Goal: Information Seeking & Learning: Check status

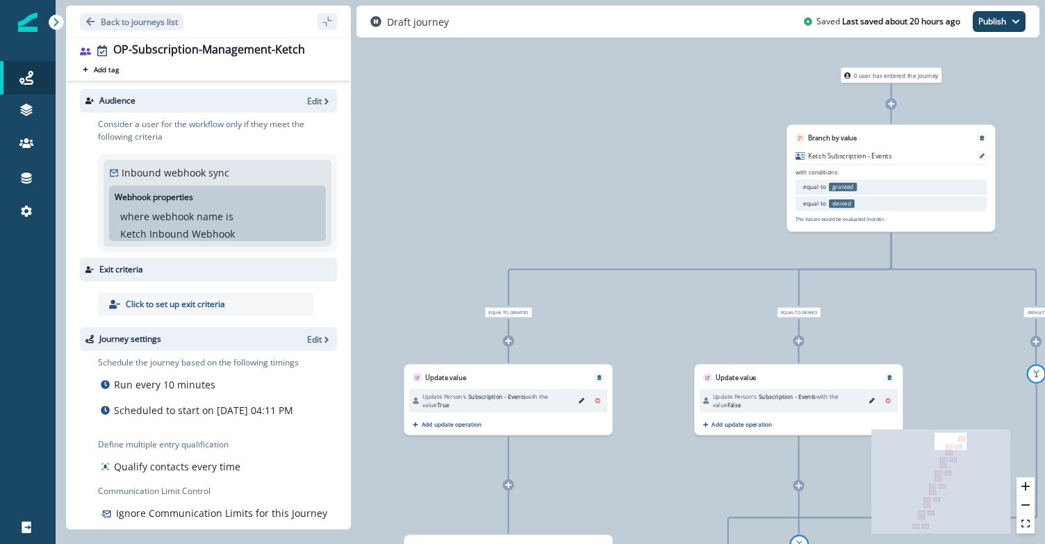
drag, startPoint x: 650, startPoint y: 186, endPoint x: 374, endPoint y: 15, distance: 324.5
click at [374, 17] on div "Back to journeys list OP-Subscription-Management-Ketch Add tag Search or create…" at bounding box center [550, 272] width 989 height 544
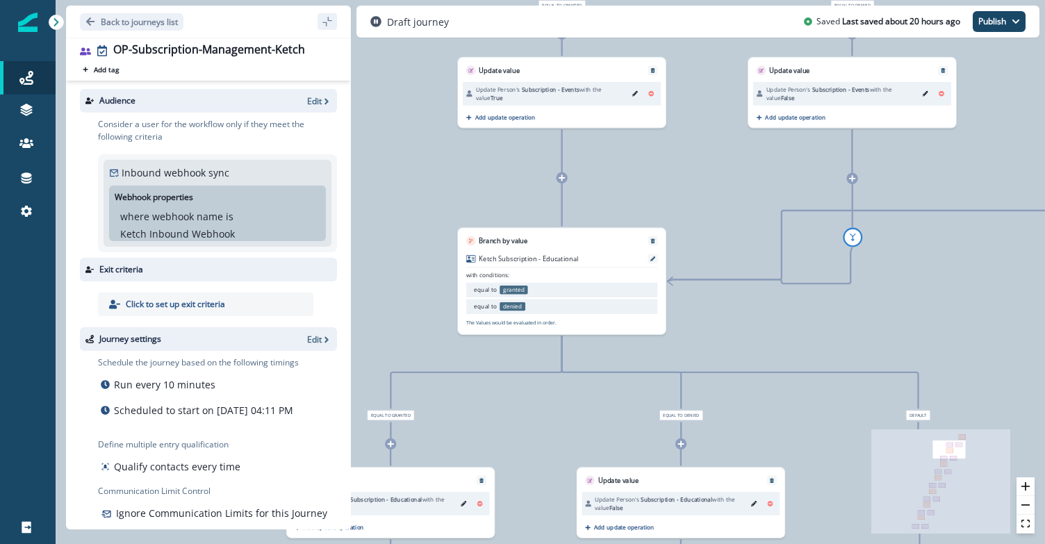
drag, startPoint x: 540, startPoint y: 399, endPoint x: 739, endPoint y: 90, distance: 367.9
click at [739, 90] on div "0 user has entered the journey Branch by value Ketch Subscription - Events with…" at bounding box center [550, 272] width 989 height 544
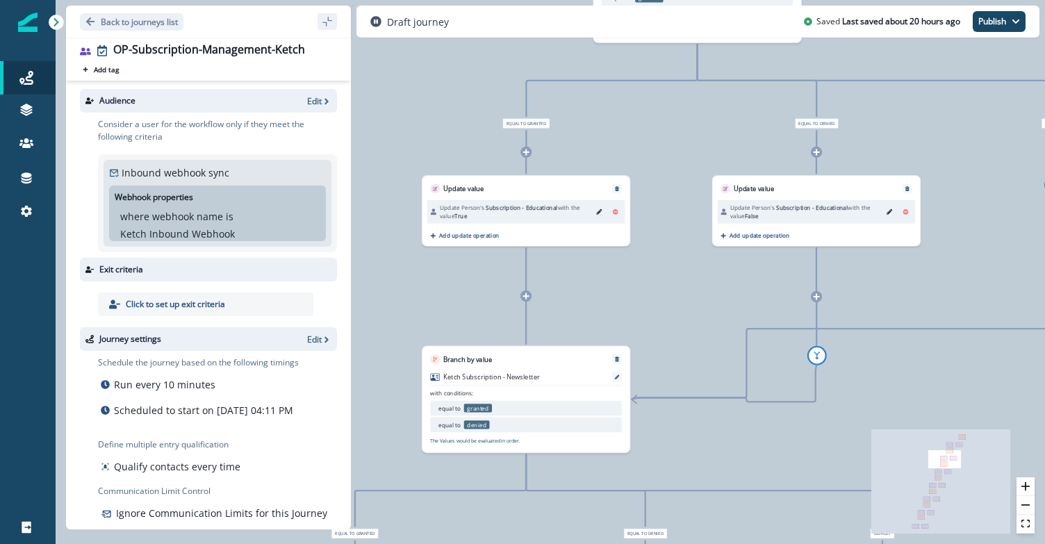
drag, startPoint x: 577, startPoint y: 357, endPoint x: 704, endPoint y: -18, distance: 396.2
click at [704, 0] on html "A newer version of Inflection.io is available. Refresh your page to load the la…" at bounding box center [522, 272] width 1045 height 544
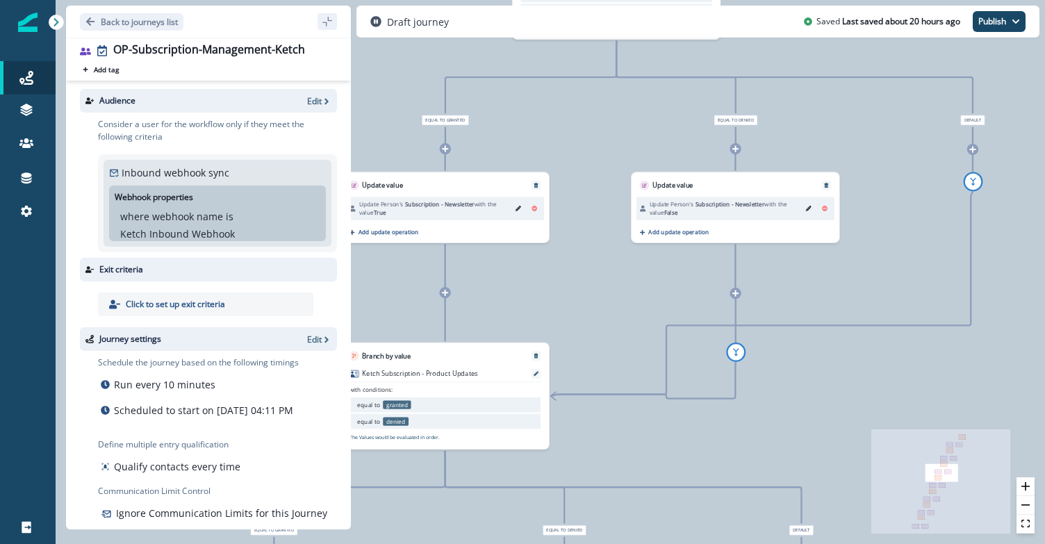
drag, startPoint x: 552, startPoint y: 382, endPoint x: 629, endPoint y: -81, distance: 469.8
click at [629, 0] on html "A newer version of Inflection.io is available. Refresh your page to load the la…" at bounding box center [522, 272] width 1045 height 544
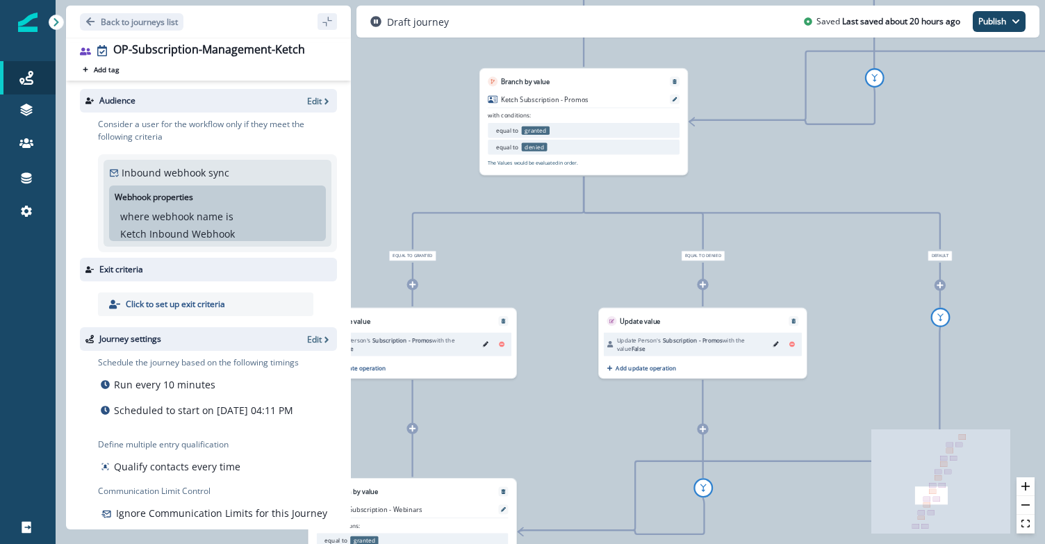
drag, startPoint x: 472, startPoint y: 359, endPoint x: 740, endPoint y: -91, distance: 523.5
click at [740, 0] on html "A newer version of Inflection.io is available. Refresh your page to load the la…" at bounding box center [522, 272] width 1045 height 544
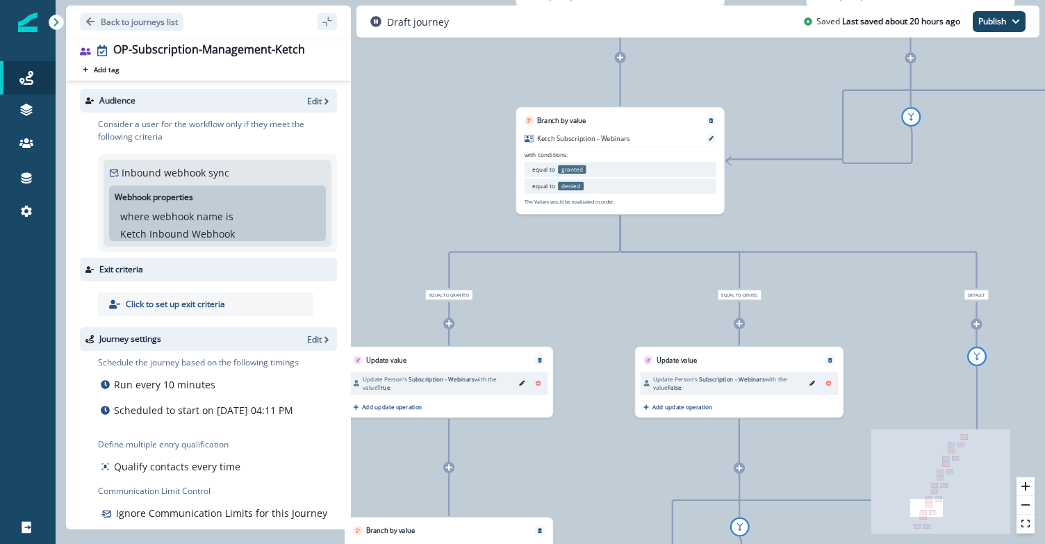
drag, startPoint x: 569, startPoint y: 334, endPoint x: 777, endPoint y: -38, distance: 425.2
click at [777, 0] on html "A newer version of Inflection.io is available. Refresh your page to load the la…" at bounding box center [522, 272] width 1045 height 544
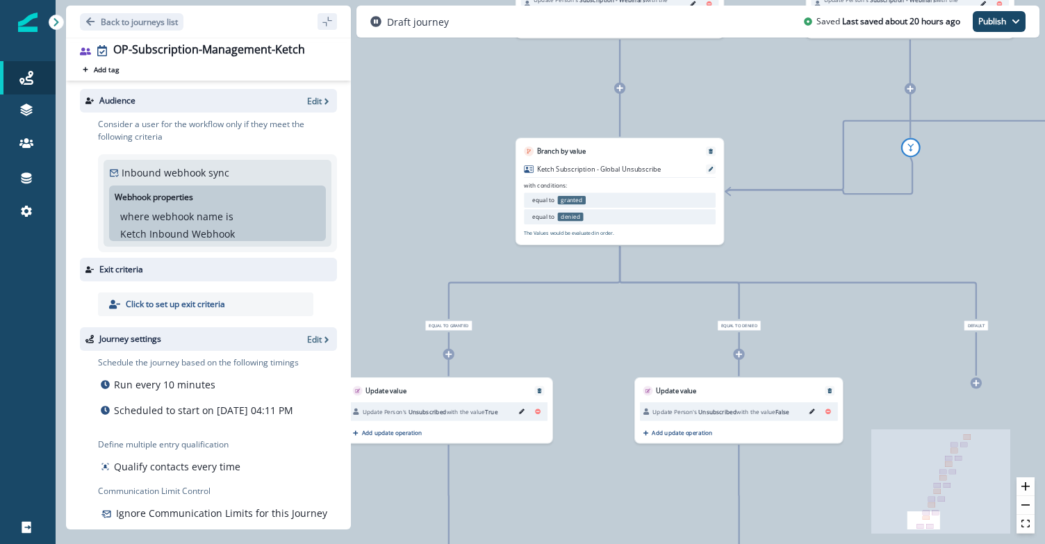
drag, startPoint x: 580, startPoint y: 361, endPoint x: 754, endPoint y: -27, distance: 424.8
click at [754, 0] on html "A newer version of Inflection.io is available. Refresh your page to load the la…" at bounding box center [522, 272] width 1045 height 544
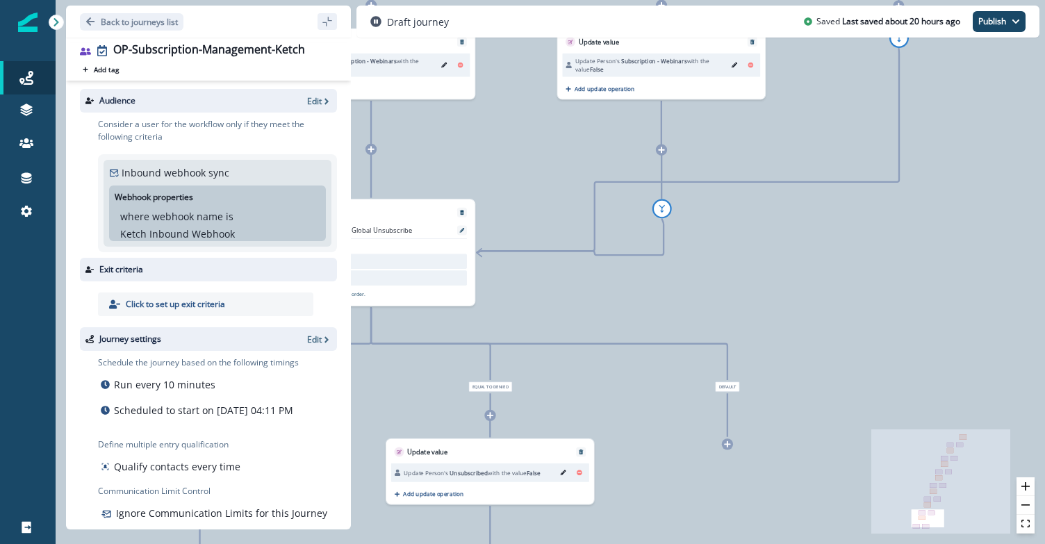
drag, startPoint x: 575, startPoint y: 338, endPoint x: 308, endPoint y: 454, distance: 291.6
click at [308, 456] on div "Back to journeys list OP-Subscription-Management-Ketch Add tag Search or create…" at bounding box center [550, 272] width 989 height 544
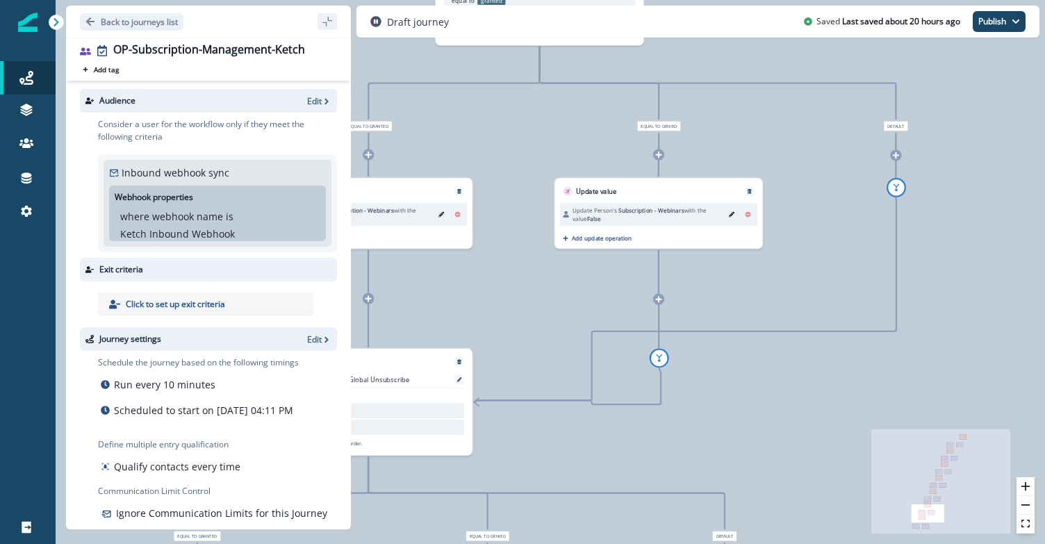
drag, startPoint x: 507, startPoint y: 203, endPoint x: 519, endPoint y: 312, distance: 109.7
click at [519, 312] on div "0 user has entered the journey Branch by value Ketch Subscription - Events with…" at bounding box center [550, 272] width 989 height 544
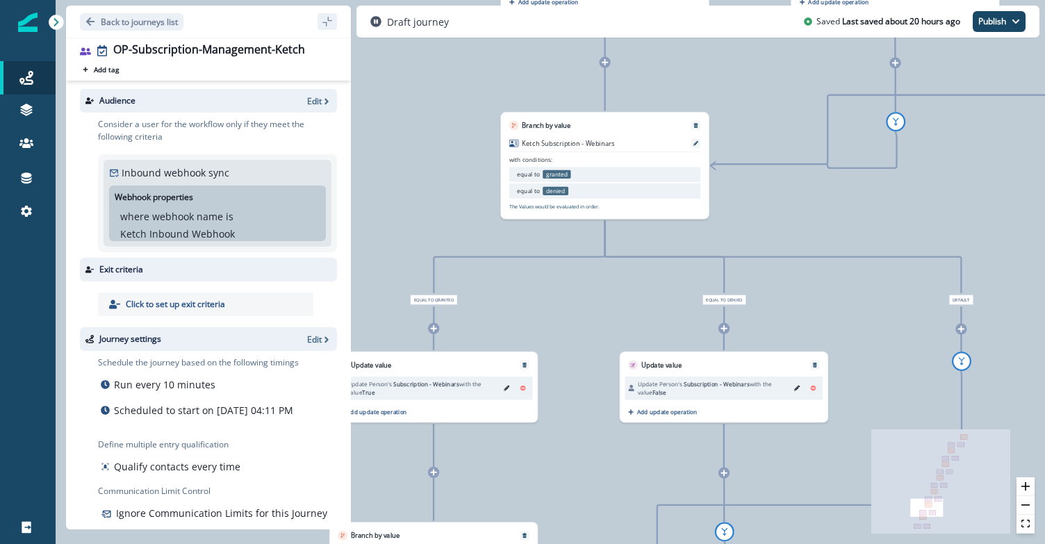
drag, startPoint x: 540, startPoint y: 308, endPoint x: 615, endPoint y: 519, distance: 224.2
click at [615, 519] on div "0 user has entered the journey Branch by value Ketch Subscription - Events with…" at bounding box center [550, 272] width 989 height 544
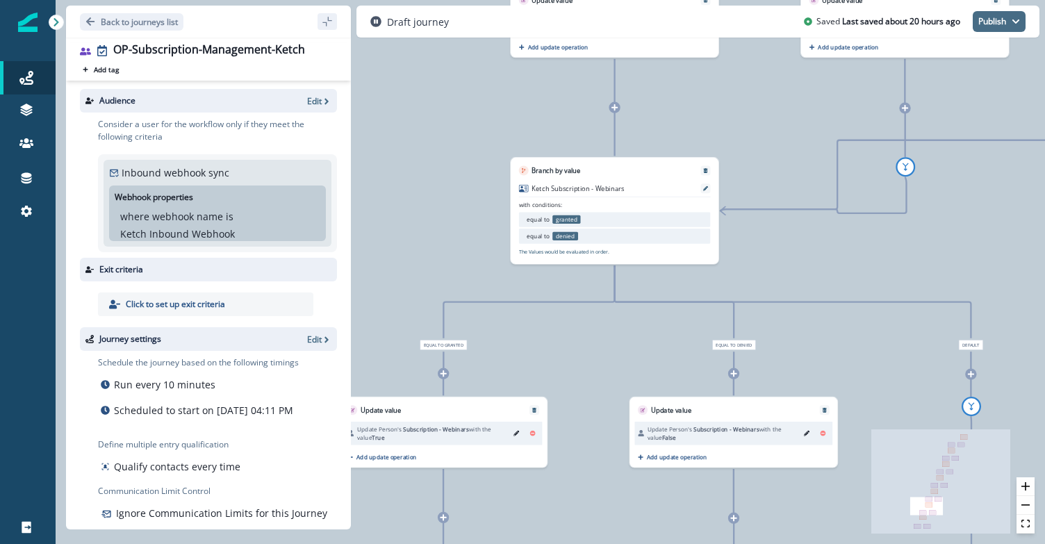
click at [996, 22] on button "Publish" at bounding box center [999, 21] width 53 height 21
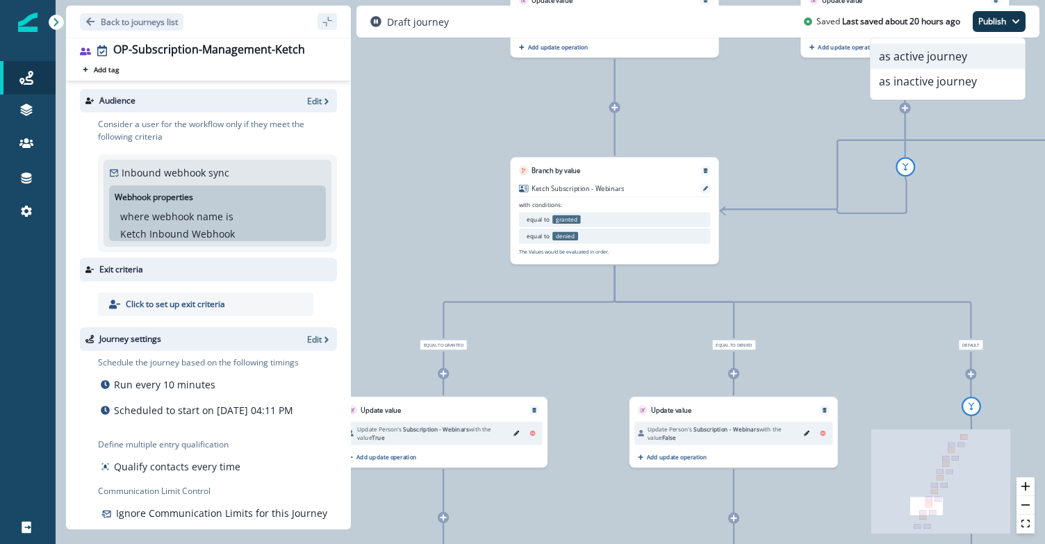
click at [941, 57] on button "as active journey" at bounding box center [948, 56] width 154 height 25
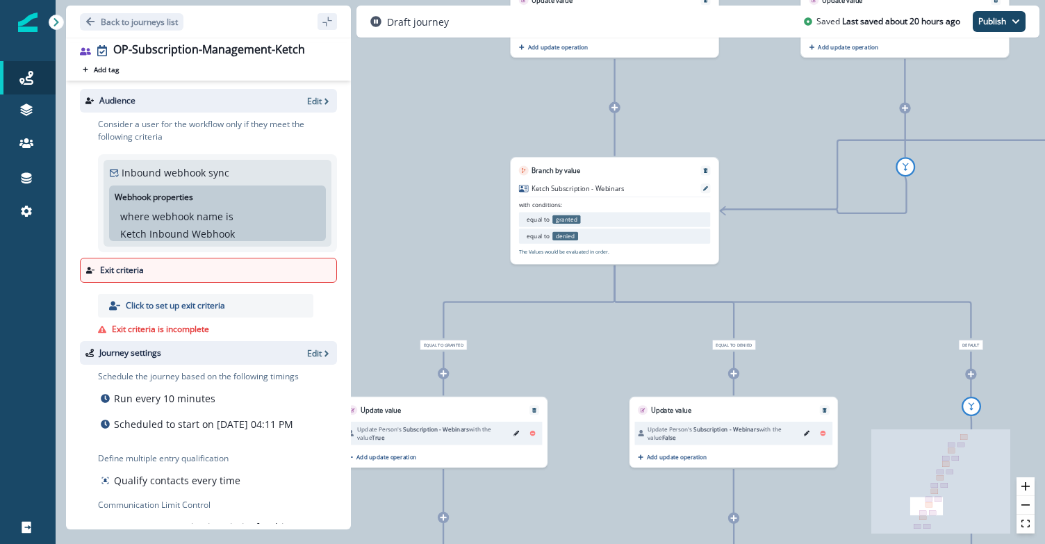
click at [219, 302] on p "Click to set up exit criteria" at bounding box center [175, 305] width 99 height 13
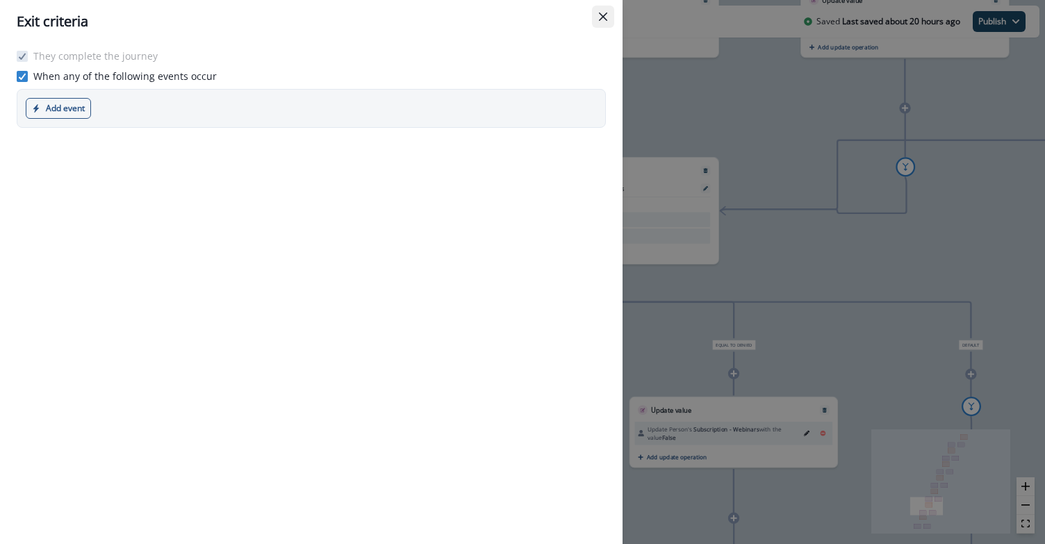
click at [601, 17] on icon "Close" at bounding box center [603, 17] width 8 height 8
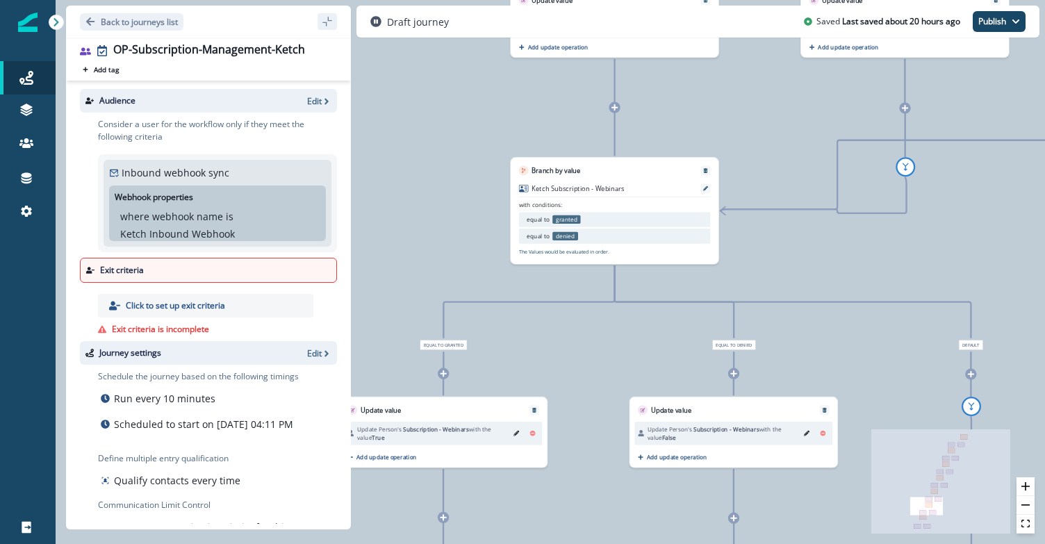
click at [417, 190] on div "0 user has entered the journey Branch by value Ketch Subscription - Events with…" at bounding box center [550, 272] width 989 height 544
click at [53, 24] on icon at bounding box center [56, 22] width 10 height 10
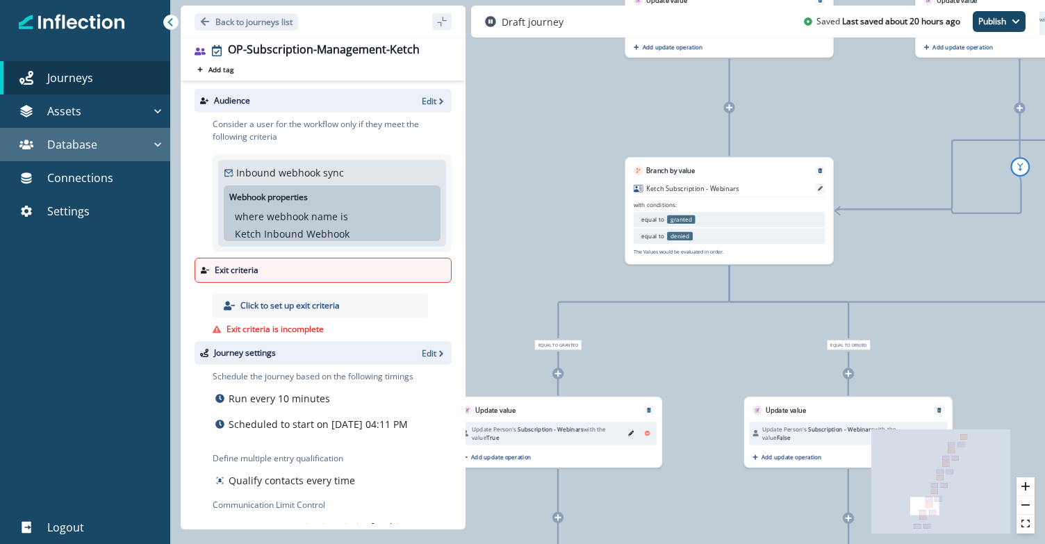
click at [88, 142] on p "Database" at bounding box center [72, 144] width 50 height 17
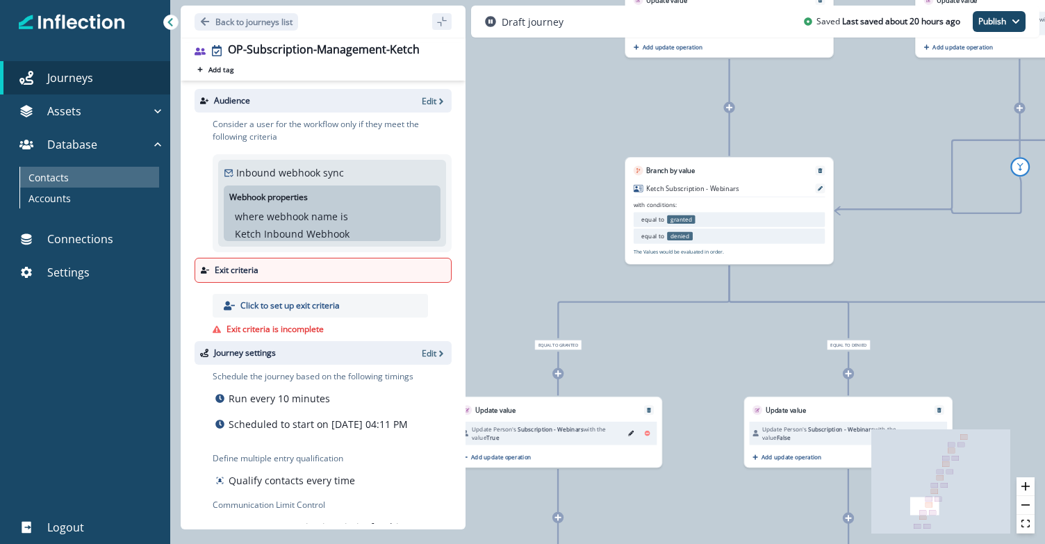
click at [81, 171] on div "Contacts" at bounding box center [89, 177] width 139 height 21
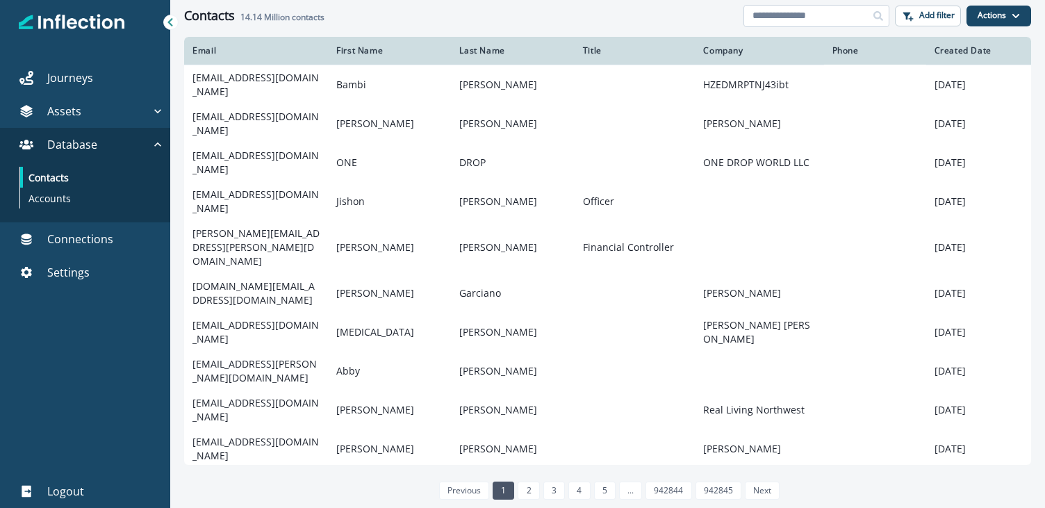
click at [791, 17] on input at bounding box center [816, 16] width 146 height 22
type input "**********"
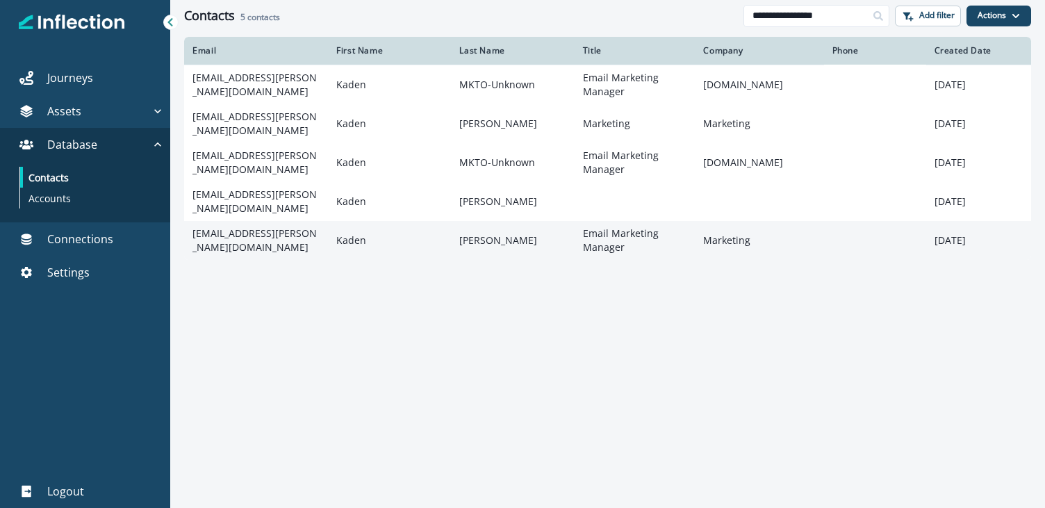
click at [264, 229] on td "kaden.crutchfield@hq.bill.com" at bounding box center [256, 240] width 144 height 39
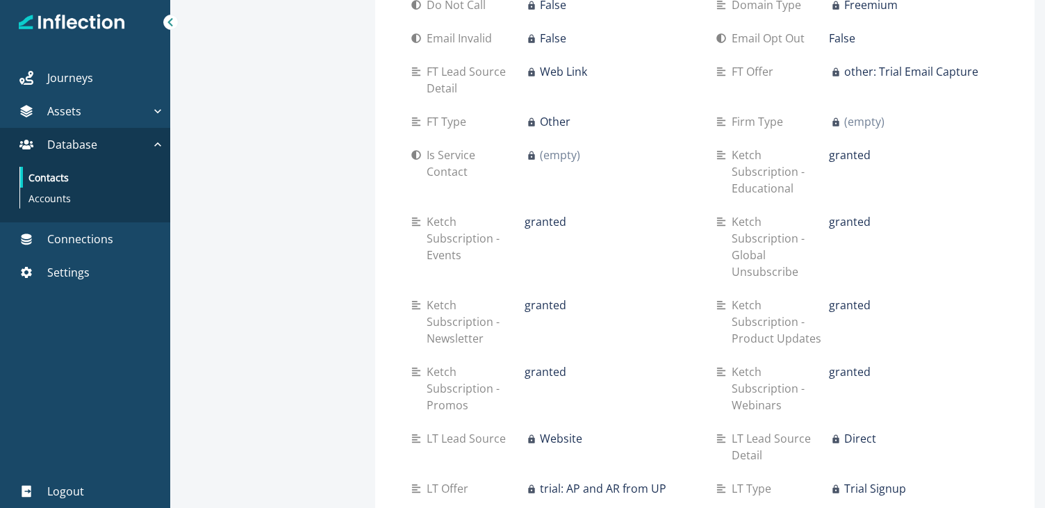
scroll to position [1023, 0]
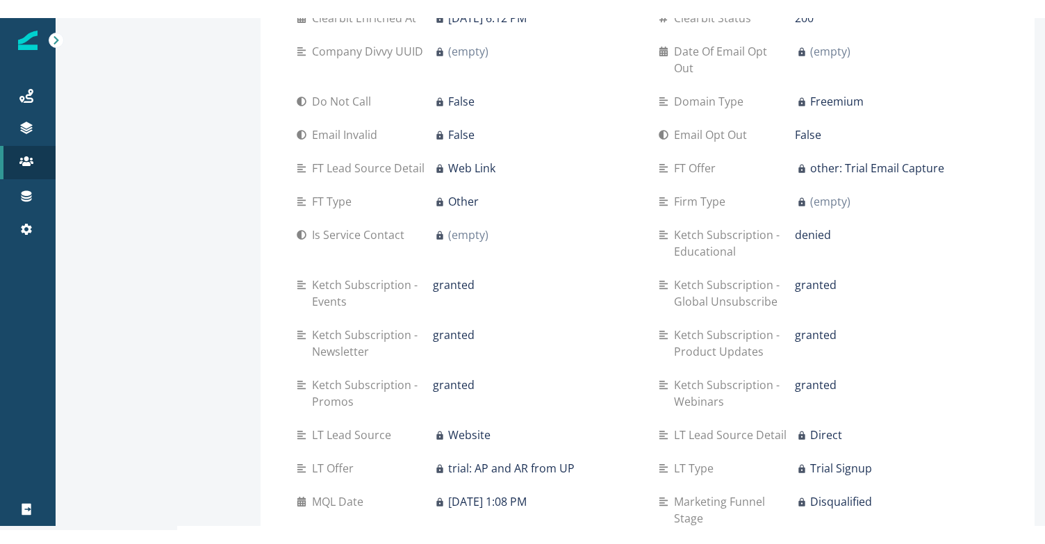
scroll to position [884, 0]
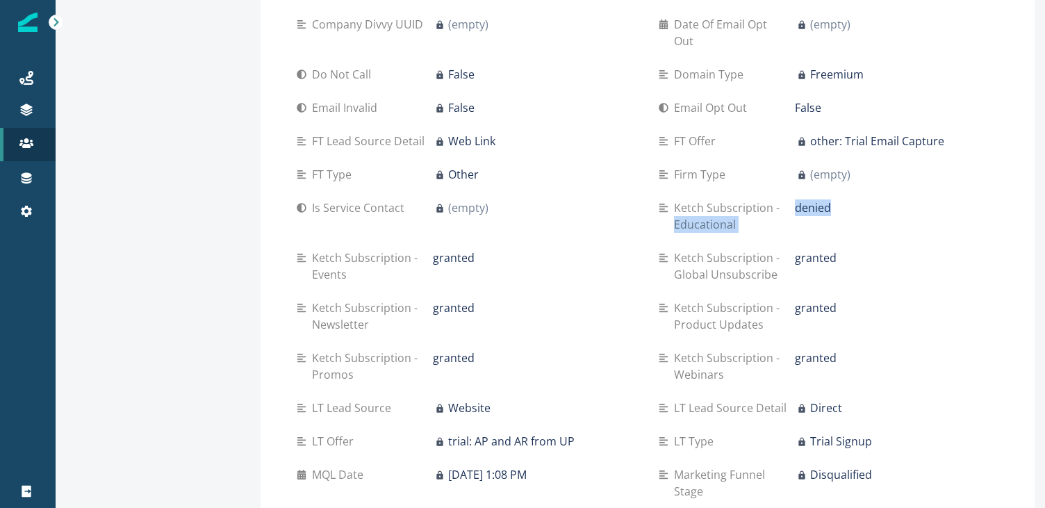
drag, startPoint x: 781, startPoint y: 192, endPoint x: 837, endPoint y: 193, distance: 55.6
click at [837, 199] on div "Ketch Subscription - Educational denied" at bounding box center [829, 215] width 340 height 33
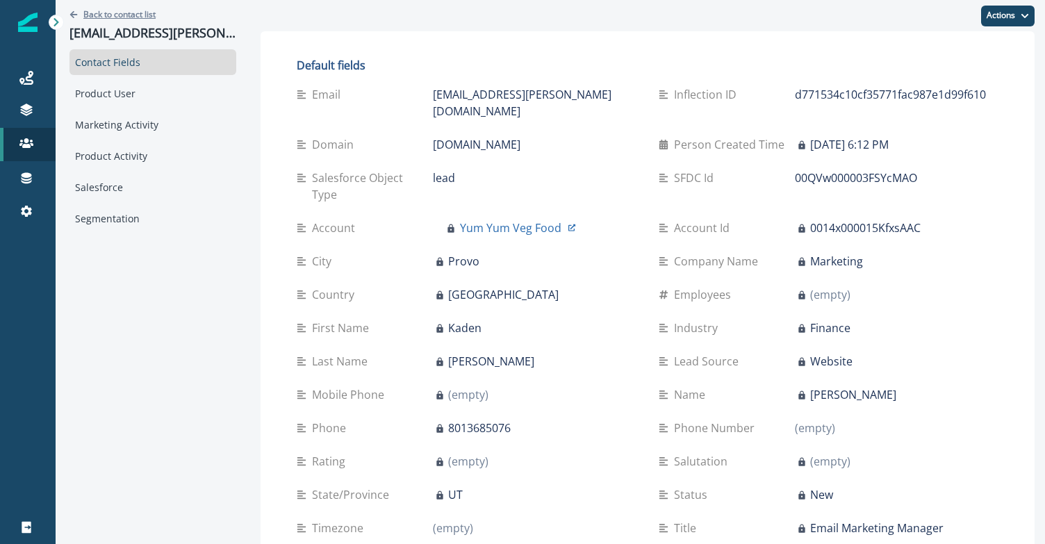
click at [76, 16] on icon "Go back" at bounding box center [73, 14] width 8 height 8
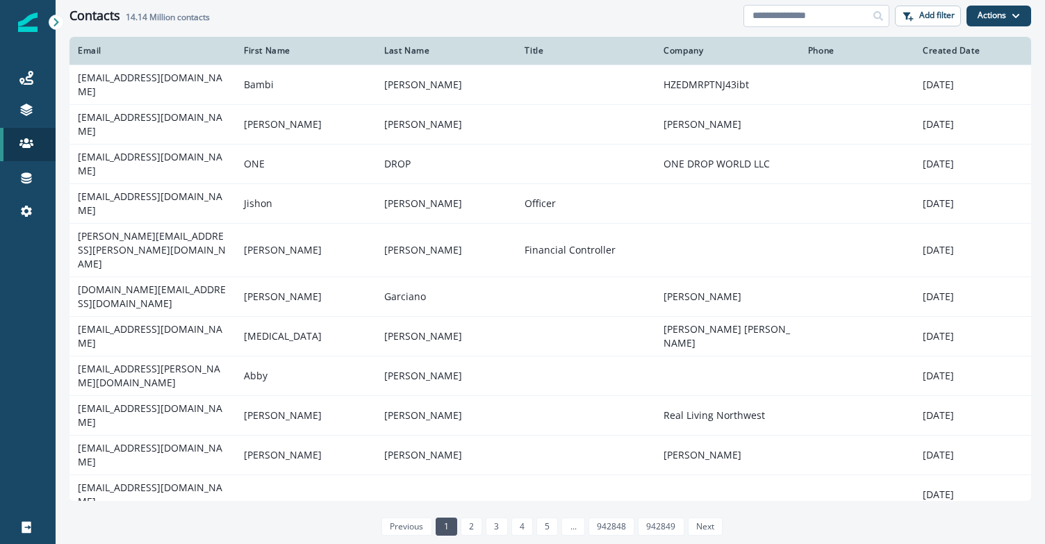
click at [787, 22] on input at bounding box center [816, 16] width 146 height 22
type input "*"
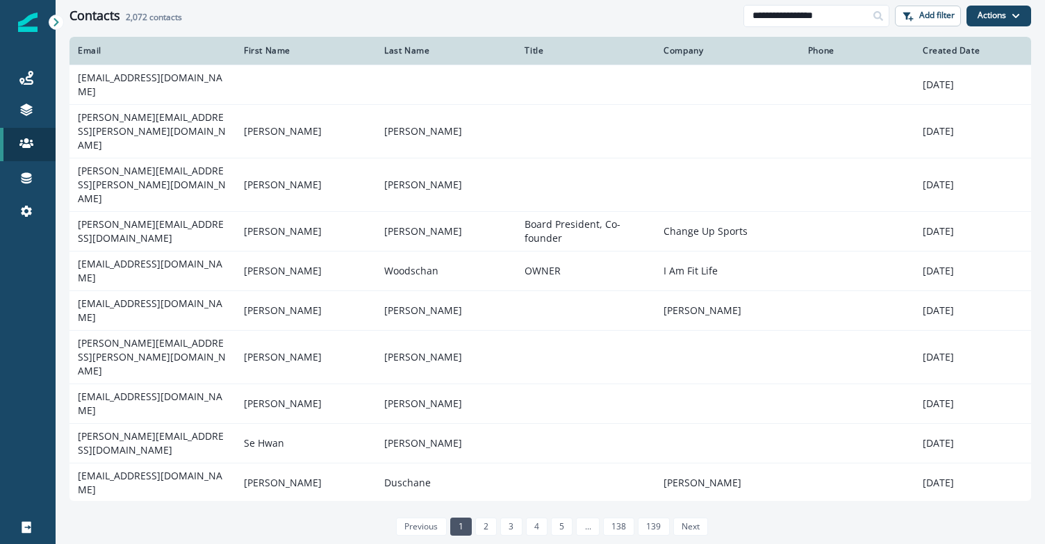
type input "**********"
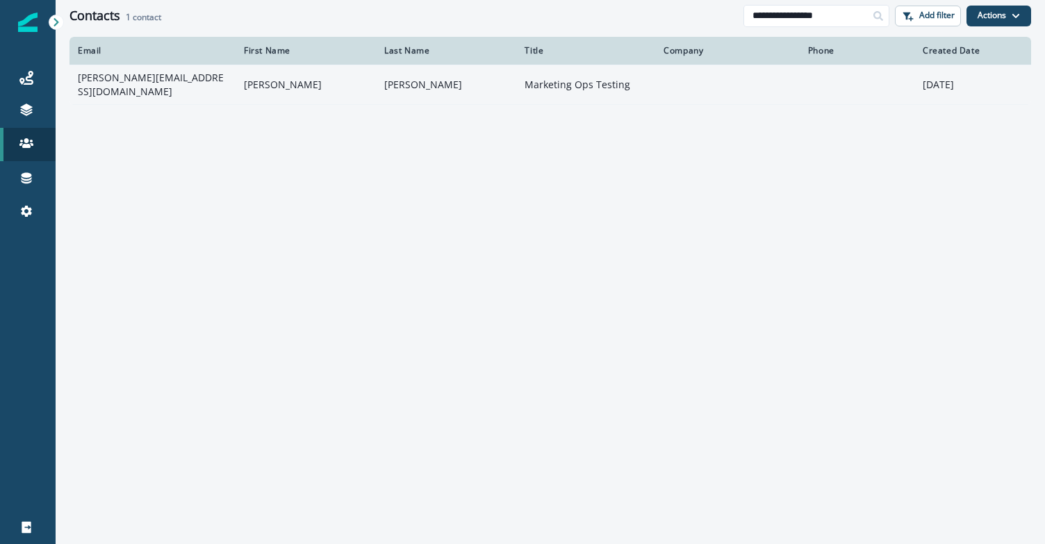
click at [188, 74] on td "[PERSON_NAME][EMAIL_ADDRESS][DOMAIN_NAME]" at bounding box center [152, 85] width 166 height 40
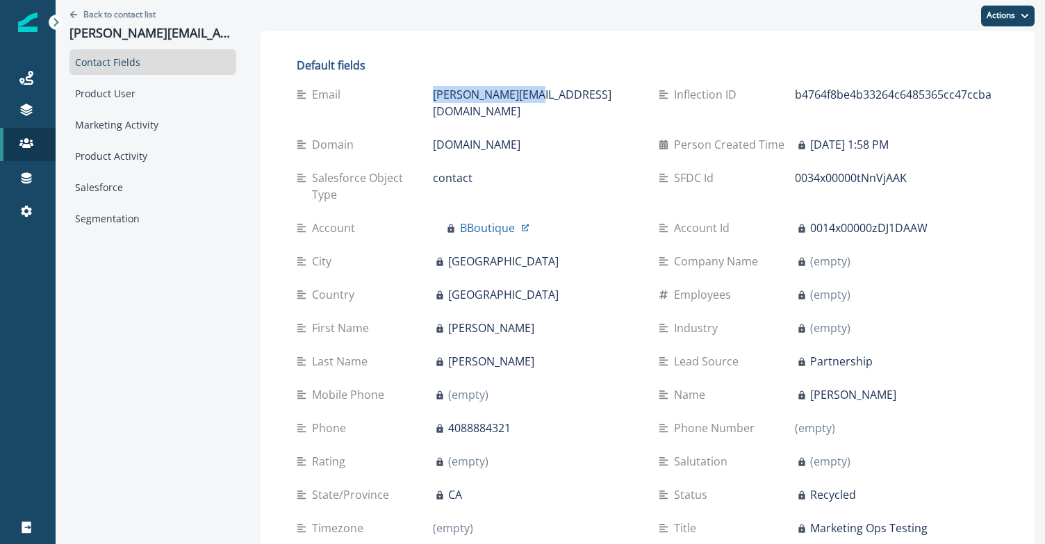
drag, startPoint x: 507, startPoint y: 90, endPoint x: 372, endPoint y: 92, distance: 135.5
click at [372, 92] on div "Email schan@hq.bill.com" at bounding box center [467, 102] width 340 height 33
copy div "[PERSON_NAME][EMAIL_ADDRESS][DOMAIN_NAME]"
click at [567, 58] on div "Default fields Email schan@hq.bill.com Inflection ID b4764f8be4b33264c6485365cc…" at bounding box center [647, 338] width 746 height 586
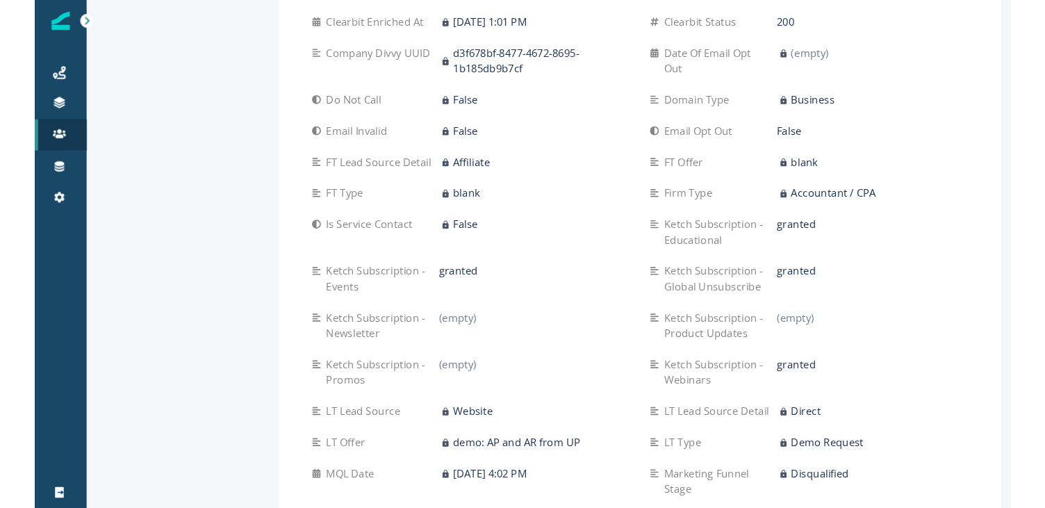
scroll to position [853, 0]
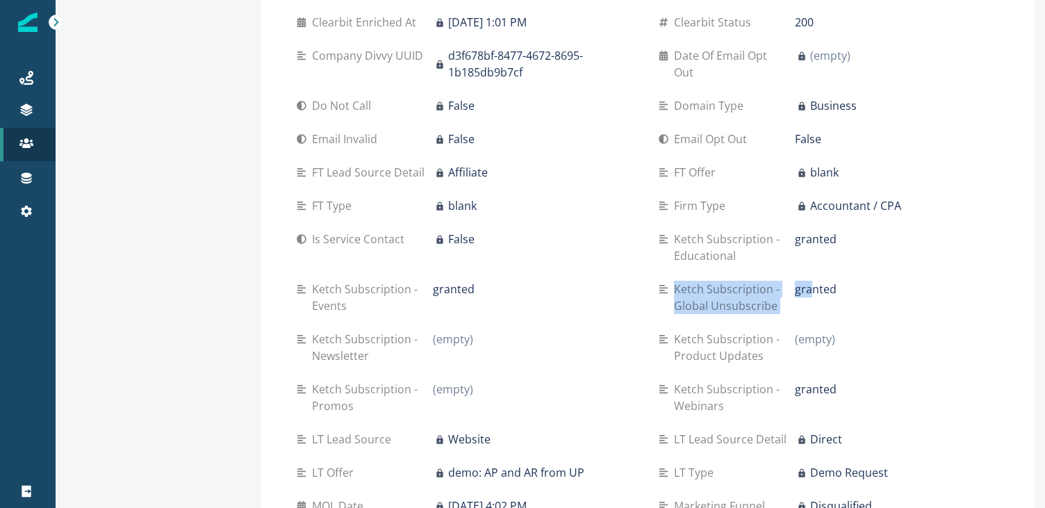
drag, startPoint x: 796, startPoint y: 257, endPoint x: 637, endPoint y: 253, distance: 158.5
click at [725, 281] on p "Ketch Subscription - Global Unsubscribe" at bounding box center [734, 297] width 121 height 33
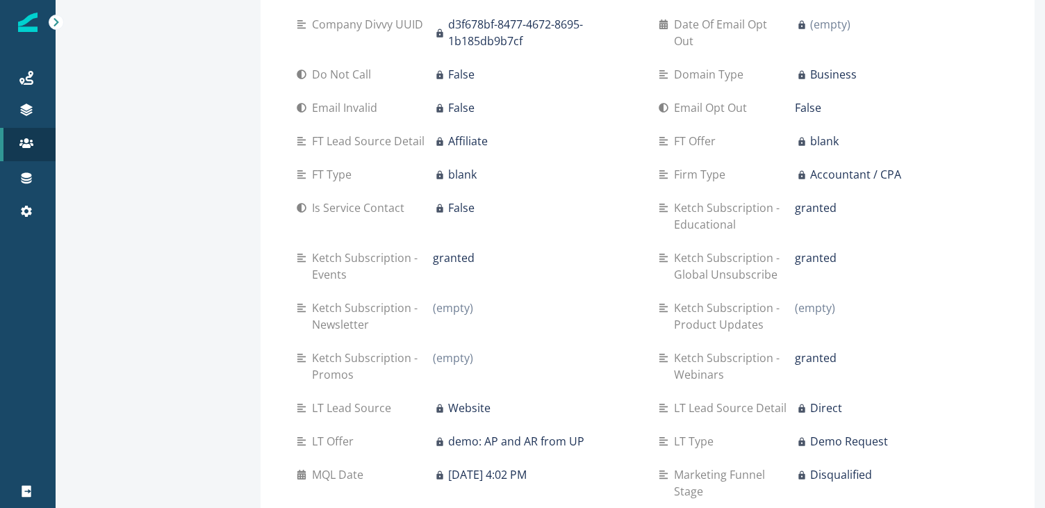
scroll to position [889, 0]
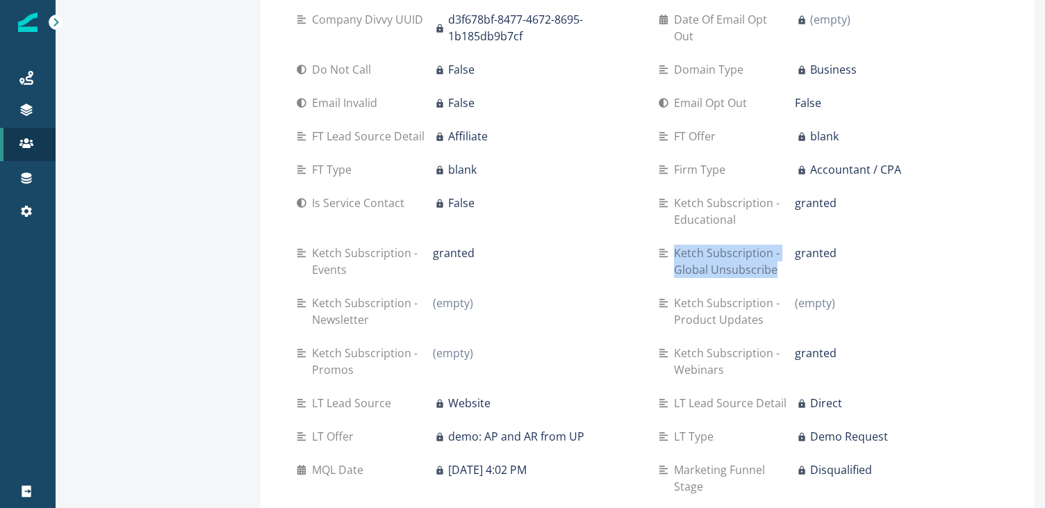
drag, startPoint x: 752, startPoint y: 241, endPoint x: 588, endPoint y: 233, distance: 164.9
drag, startPoint x: 827, startPoint y: 318, endPoint x: 764, endPoint y: 318, distance: 63.2
click at [764, 345] on div "Ketch Subscription - Webinars granted" at bounding box center [829, 361] width 340 height 33
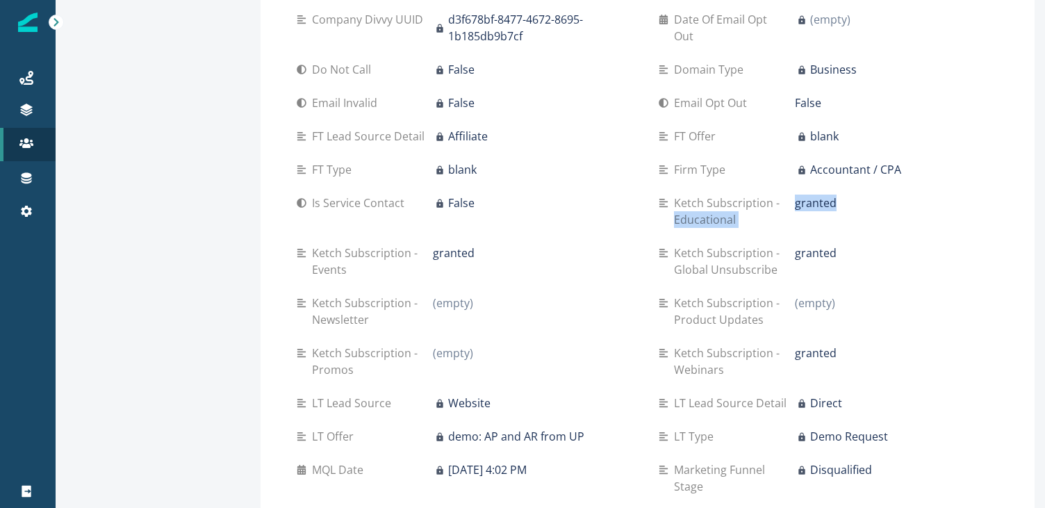
drag, startPoint x: 824, startPoint y: 165, endPoint x: 767, endPoint y: 165, distance: 57.0
click at [766, 195] on div "Ketch Subscription - Educational granted" at bounding box center [829, 211] width 340 height 33
drag, startPoint x: 467, startPoint y: 221, endPoint x: 390, endPoint y: 221, distance: 76.4
click at [390, 245] on div "Ketch Subscription - Events granted" at bounding box center [467, 261] width 340 height 33
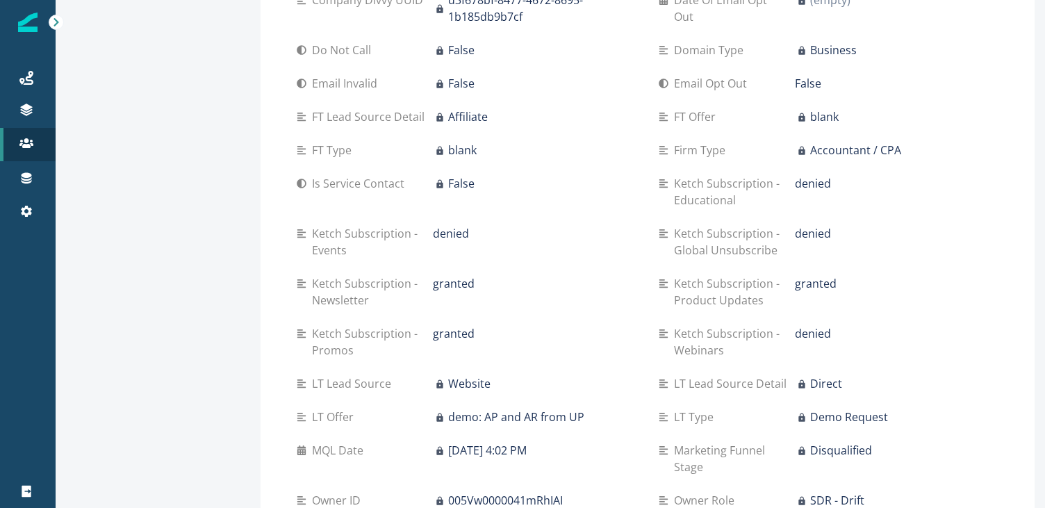
scroll to position [915, 0]
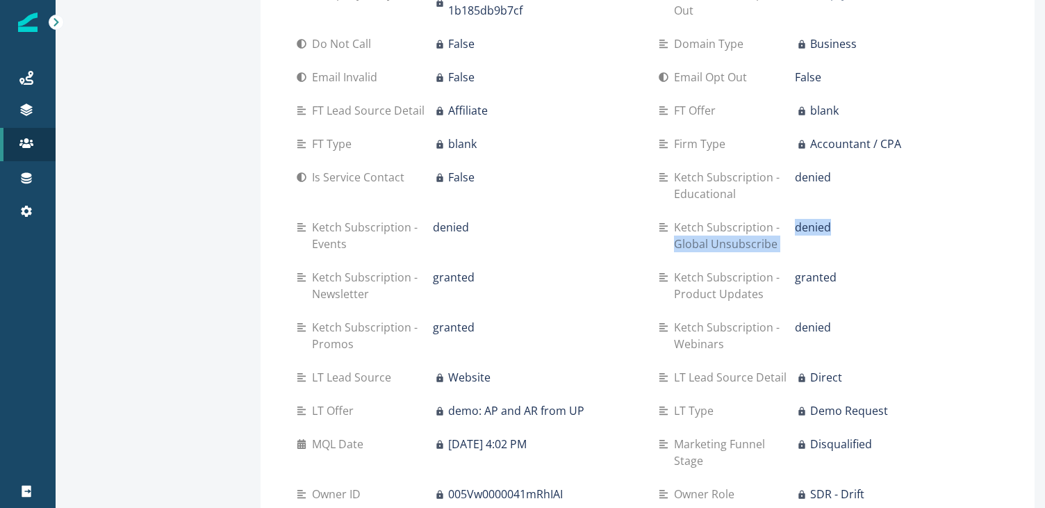
drag, startPoint x: 817, startPoint y: 194, endPoint x: 770, endPoint y: 194, distance: 47.2
click at [770, 219] on div "Ketch Subscription - Global Unsubscribe denied" at bounding box center [829, 235] width 340 height 33
click at [768, 219] on p "Ketch Subscription - Global Unsubscribe" at bounding box center [734, 235] width 121 height 33
drag, startPoint x: 450, startPoint y: 198, endPoint x: 406, endPoint y: 202, distance: 44.7
click at [406, 219] on div "Ketch Subscription - Events denied" at bounding box center [467, 235] width 340 height 33
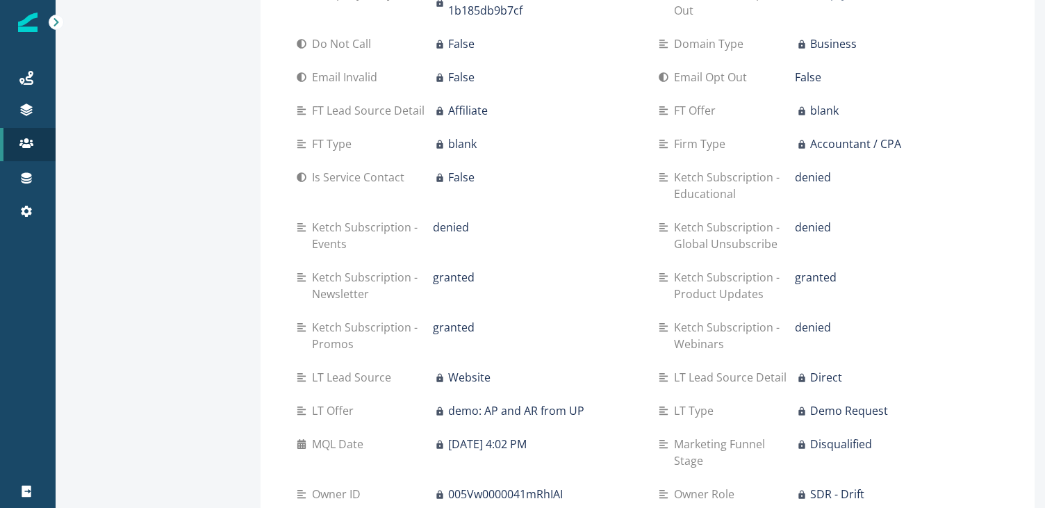
click at [820, 169] on div "denied" at bounding box center [897, 177] width 204 height 17
drag, startPoint x: 834, startPoint y: 238, endPoint x: 759, endPoint y: 238, distance: 75.0
click at [759, 269] on div "Ketch Subscription - Product Updates granted" at bounding box center [829, 285] width 340 height 33
click at [487, 261] on div "Ketch Subscription - Newsletter granted" at bounding box center [467, 286] width 340 height 50
drag, startPoint x: 470, startPoint y: 239, endPoint x: 411, endPoint y: 239, distance: 59.1
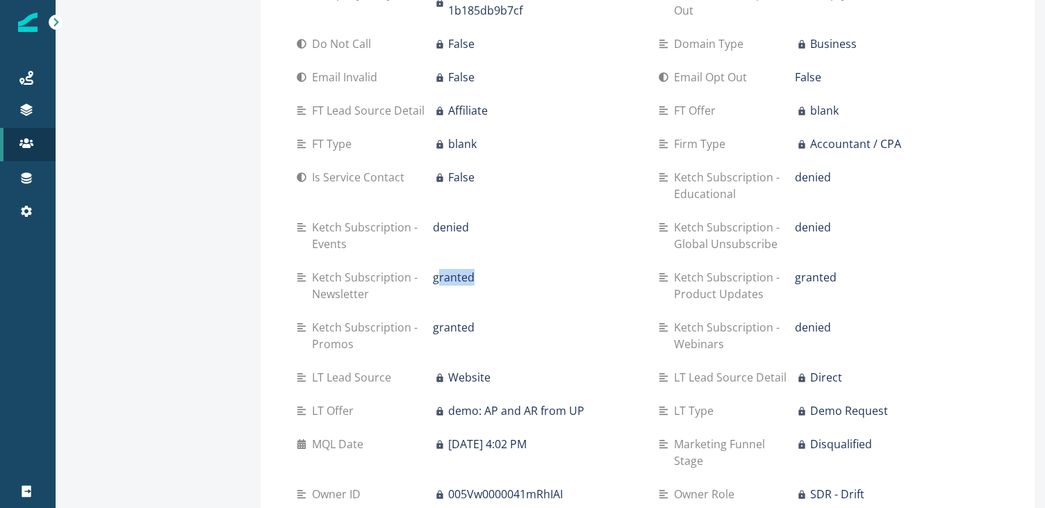
click at [433, 269] on div "granted" at bounding box center [535, 277] width 204 height 17
drag, startPoint x: 458, startPoint y: 294, endPoint x: 396, endPoint y: 294, distance: 61.8
click at [396, 319] on div "Ketch Subscription - Promos granted" at bounding box center [467, 335] width 340 height 33
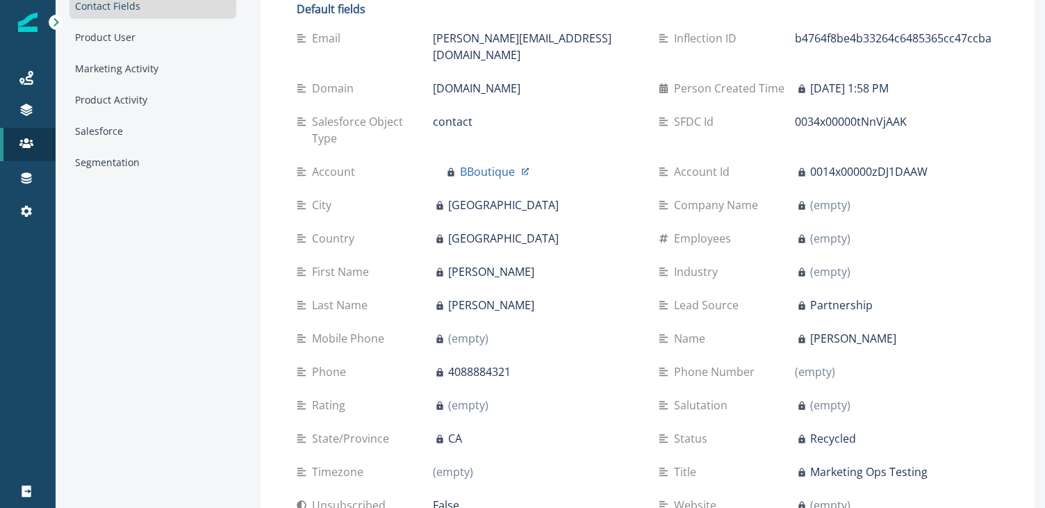
scroll to position [0, 0]
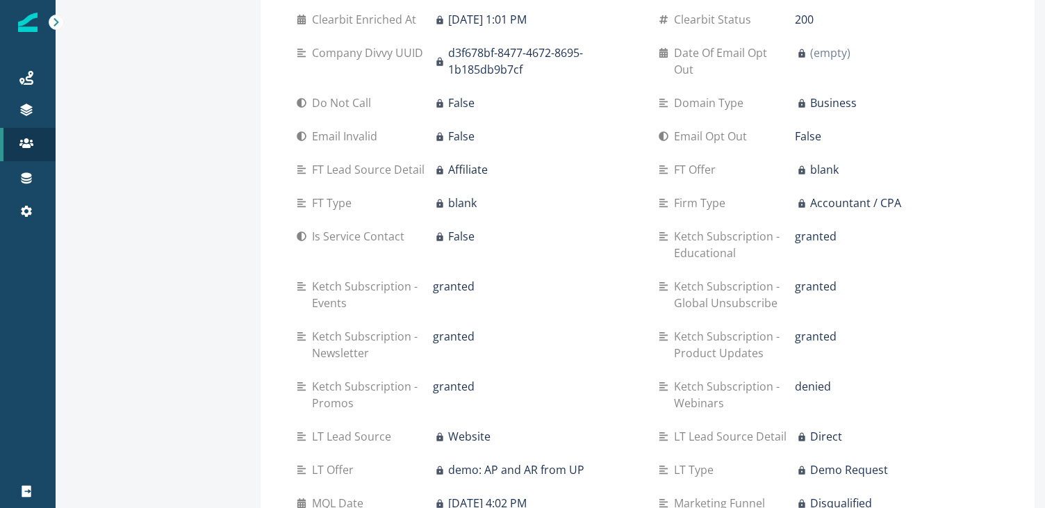
scroll to position [837, 0]
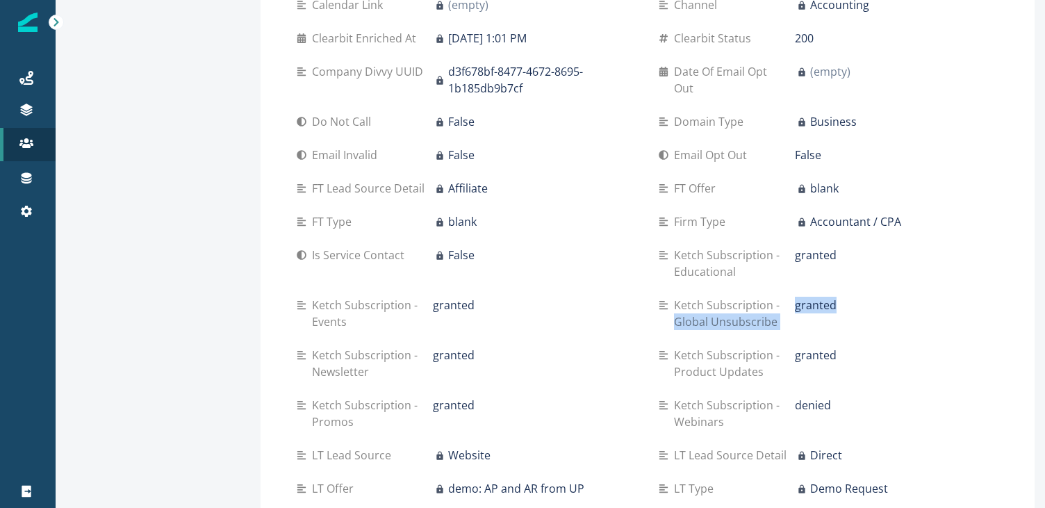
drag, startPoint x: 820, startPoint y: 272, endPoint x: 775, endPoint y: 272, distance: 45.2
click at [775, 297] on div "Ketch Subscription - Global Unsubscribe granted" at bounding box center [829, 313] width 340 height 33
click at [451, 397] on div "granted" at bounding box center [535, 405] width 204 height 17
drag, startPoint x: 735, startPoint y: 395, endPoint x: 663, endPoint y: 394, distance: 72.3
click at [674, 397] on p "Ketch Subscription - Webinars" at bounding box center [734, 413] width 121 height 33
